Goal: Task Accomplishment & Management: Manage account settings

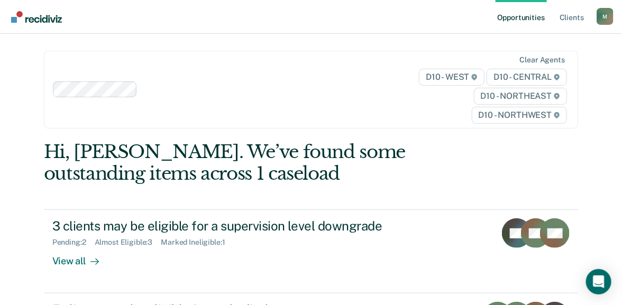
scroll to position [176, 0]
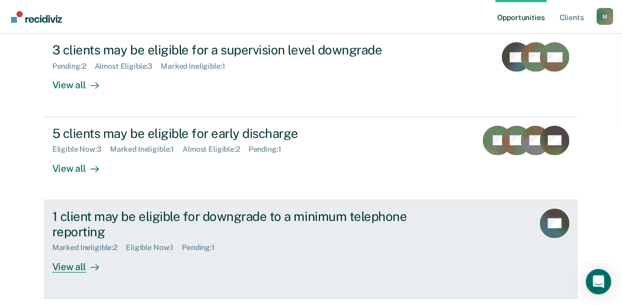
click at [60, 266] on div "View all" at bounding box center [81, 262] width 59 height 21
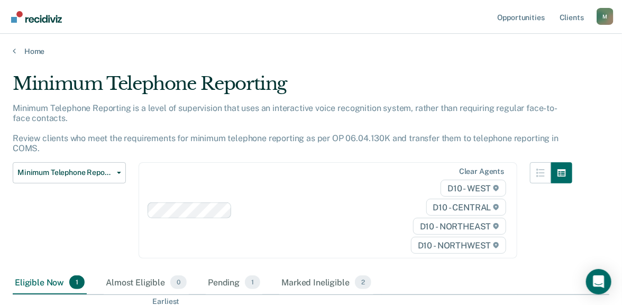
scroll to position [139, 0]
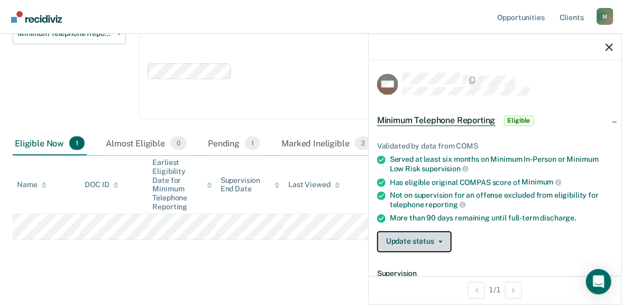
click at [419, 238] on button "Update status" at bounding box center [414, 241] width 75 height 21
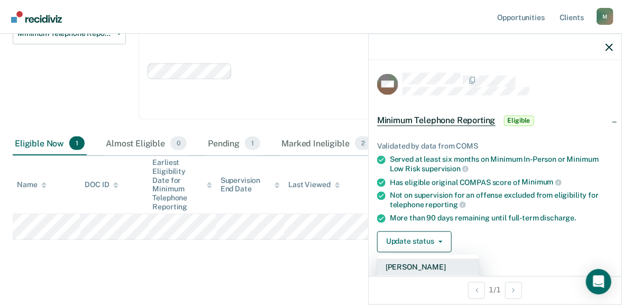
scroll to position [176, 0]
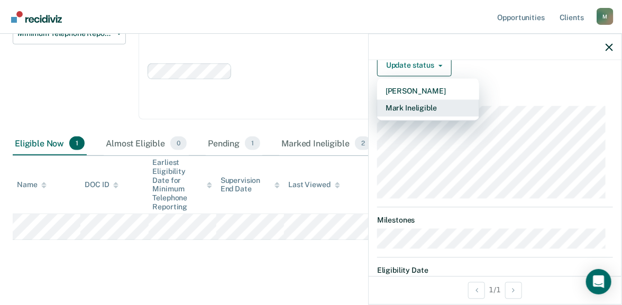
click at [420, 103] on button "Mark Ineligible" at bounding box center [428, 107] width 102 height 17
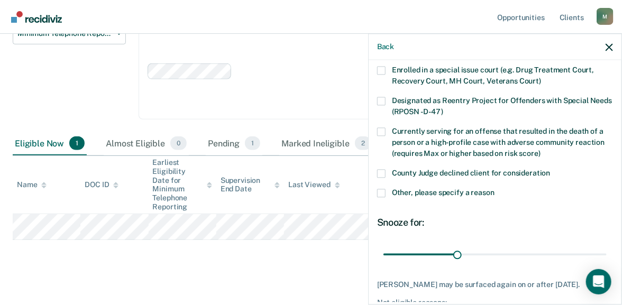
scroll to position [115, 0]
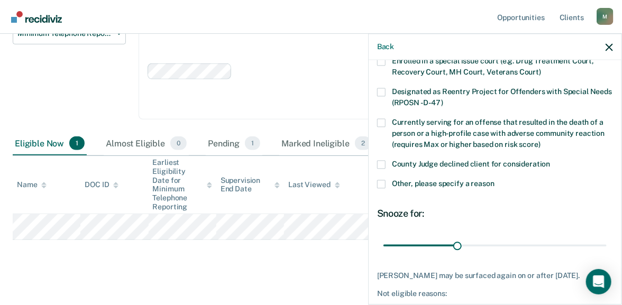
click at [379, 180] on span at bounding box center [381, 184] width 8 height 8
click at [494, 180] on input "Other, please specify a reason" at bounding box center [494, 180] width 0 height 0
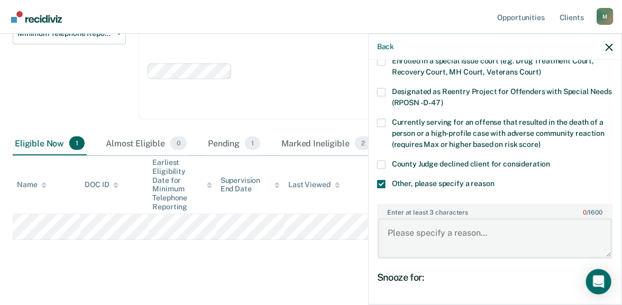
click at [466, 229] on textarea "Enter at least 3 characters 0 / 1600" at bounding box center [495, 238] width 234 height 39
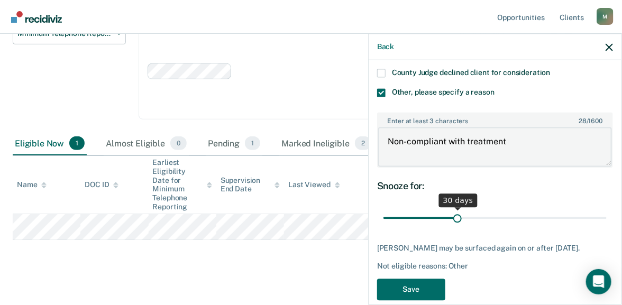
scroll to position [220, 0]
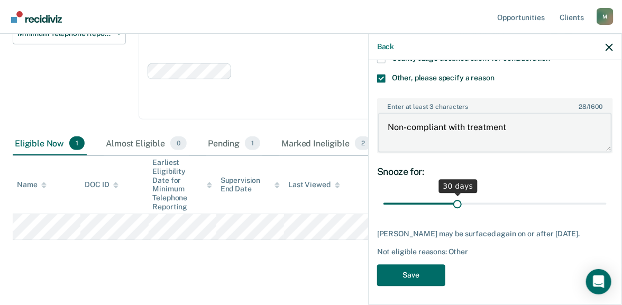
type textarea "Non-compliant with treatment"
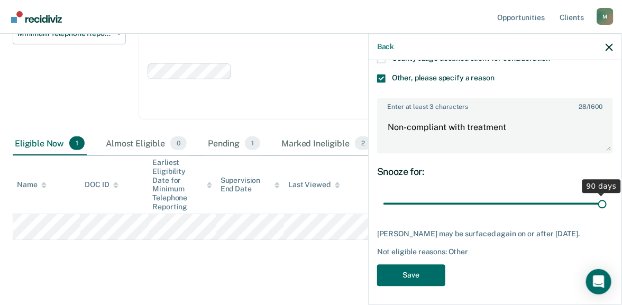
drag, startPoint x: 454, startPoint y: 203, endPoint x: 665, endPoint y: 201, distance: 211.4
type input "90"
click at [606, 201] on input "range" at bounding box center [494, 204] width 223 height 19
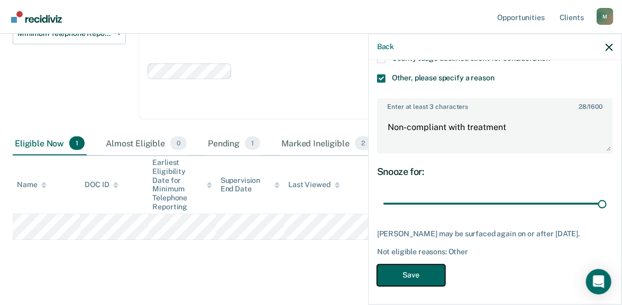
click at [429, 284] on button "Save" at bounding box center [411, 276] width 68 height 22
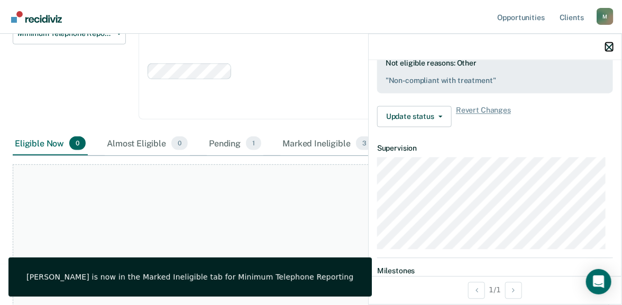
drag, startPoint x: 608, startPoint y: 47, endPoint x: 600, endPoint y: 32, distance: 16.6
click at [608, 46] on icon "button" at bounding box center [608, 46] width 7 height 7
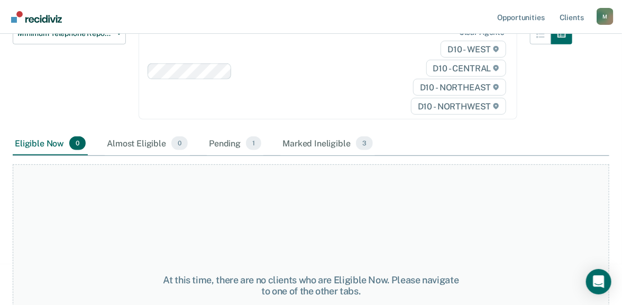
scroll to position [0, 0]
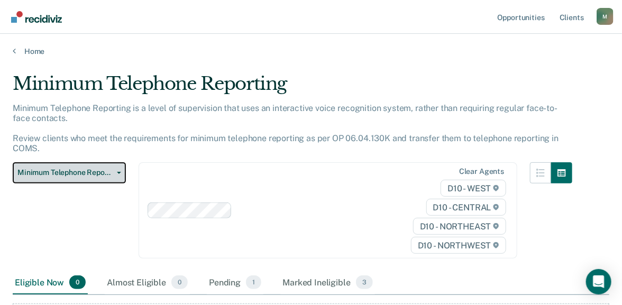
click at [84, 170] on span "Minimum Telephone Reporting" at bounding box center [64, 172] width 95 height 9
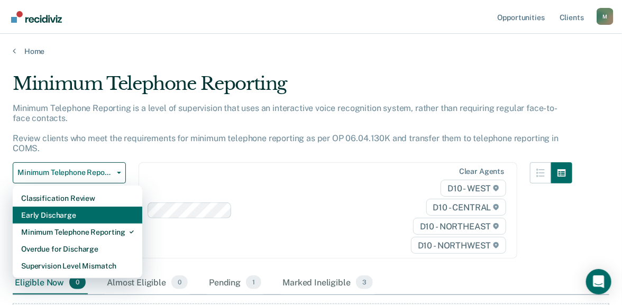
click at [91, 218] on div "Early Discharge" at bounding box center [77, 215] width 113 height 17
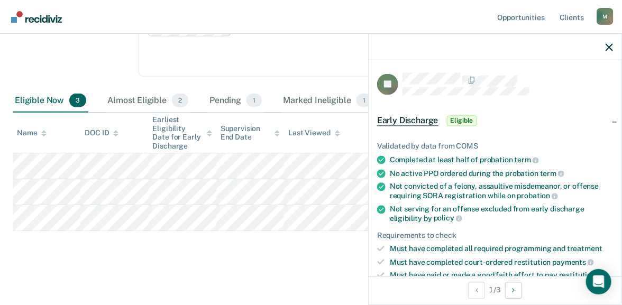
scroll to position [176, 0]
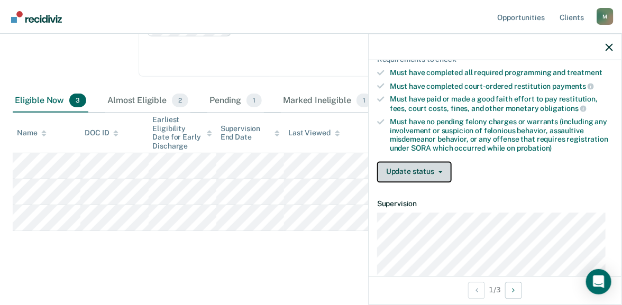
click at [418, 167] on button "Update status" at bounding box center [414, 171] width 75 height 21
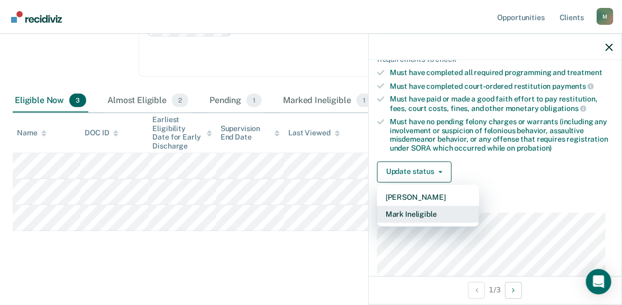
click at [420, 209] on button "Mark Ineligible" at bounding box center [428, 214] width 102 height 17
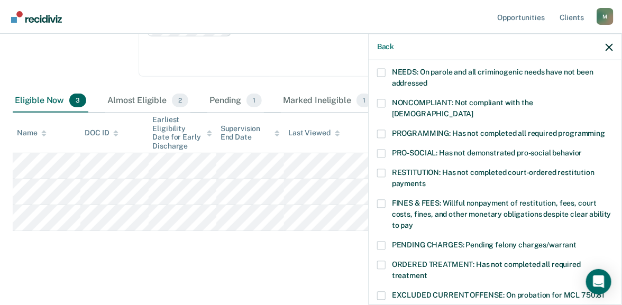
click at [383, 199] on span at bounding box center [381, 203] width 8 height 8
click at [413, 221] on input "FINES & FEES: Willful nonpayment of restitution, fees, court costs, fines, and …" at bounding box center [413, 221] width 0 height 0
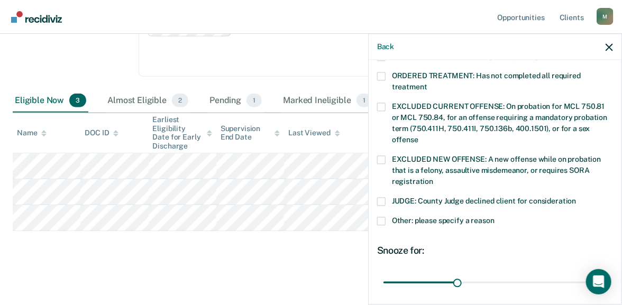
scroll to position [367, 0]
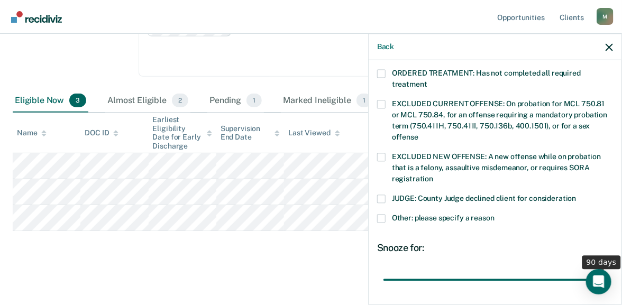
drag, startPoint x: 458, startPoint y: 271, endPoint x: 670, endPoint y: 273, distance: 212.5
type input "90"
click at [606, 273] on input "range" at bounding box center [494, 280] width 223 height 19
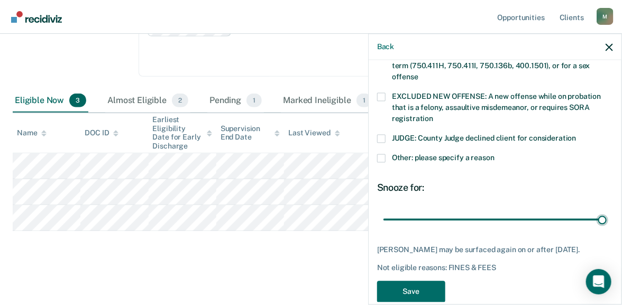
scroll to position [442, 0]
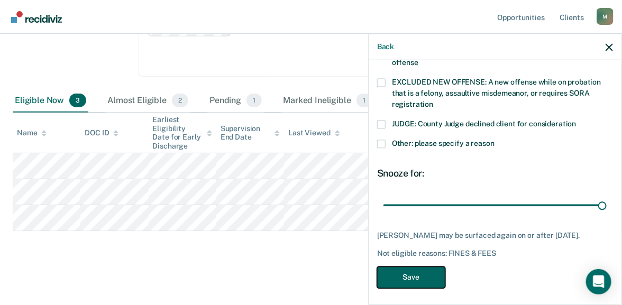
click at [404, 267] on button "Save" at bounding box center [411, 277] width 68 height 22
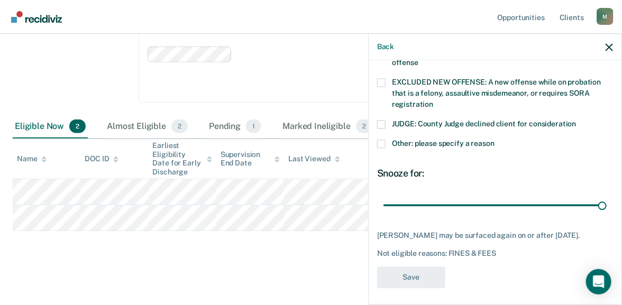
scroll to position [391, 0]
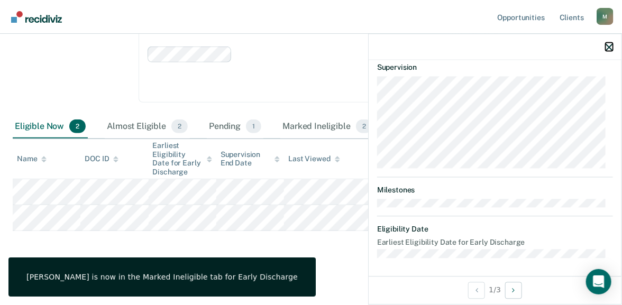
click at [609, 46] on icon "button" at bounding box center [608, 46] width 7 height 7
